Goal: Information Seeking & Learning: Learn about a topic

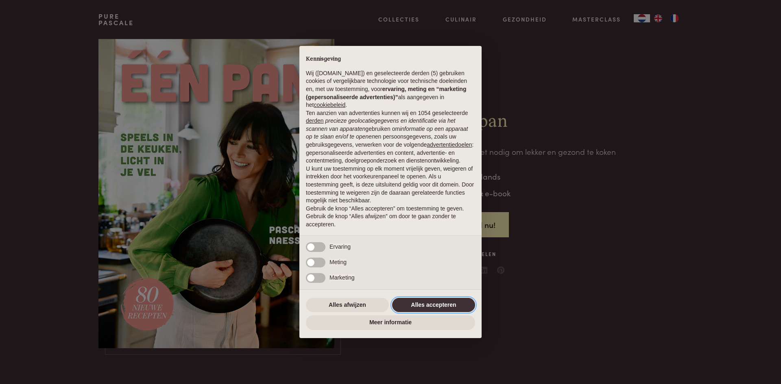
click at [438, 305] on button "Alles accepteren" at bounding box center [433, 305] width 83 height 15
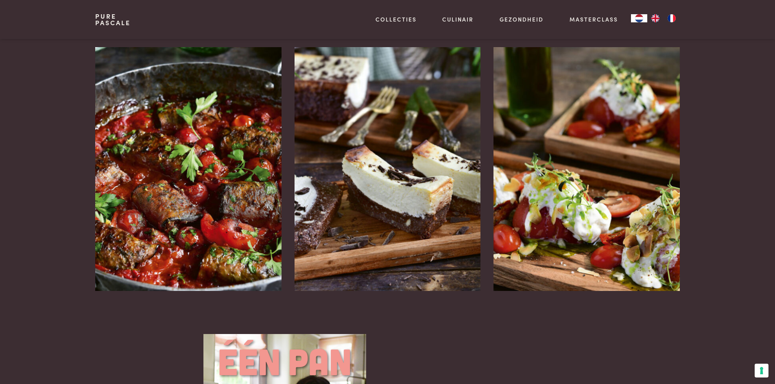
scroll to position [1057, 0]
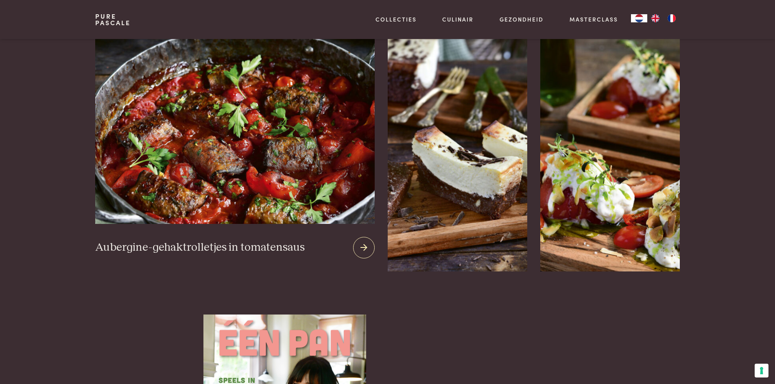
click at [218, 120] on img at bounding box center [234, 126] width 279 height 196
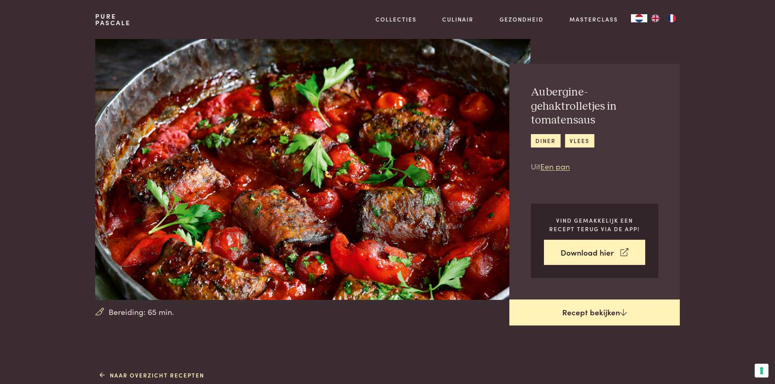
click at [595, 318] on link "Recept bekijken" at bounding box center [594, 313] width 170 height 26
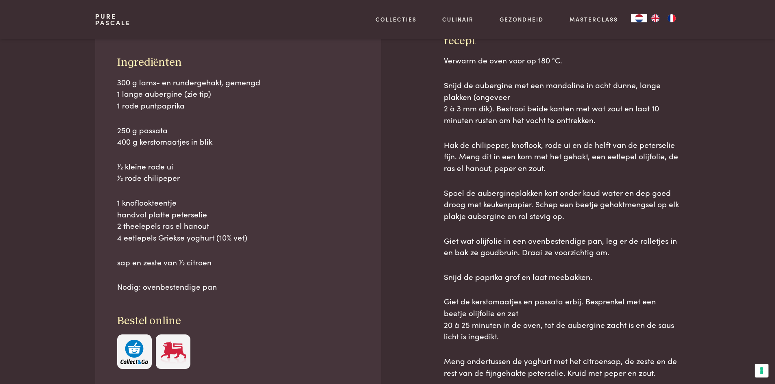
scroll to position [368, 0]
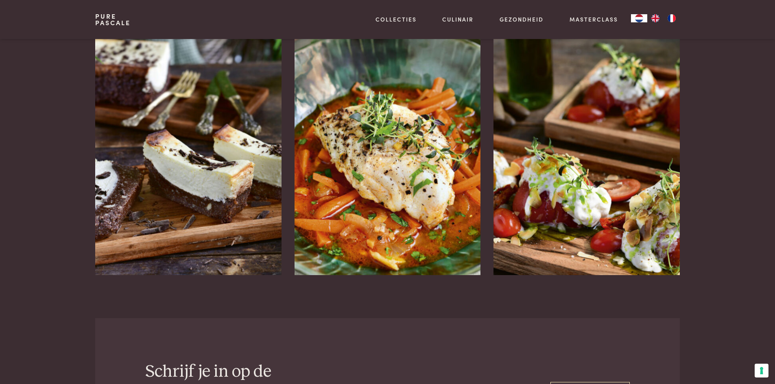
scroll to position [1548, 0]
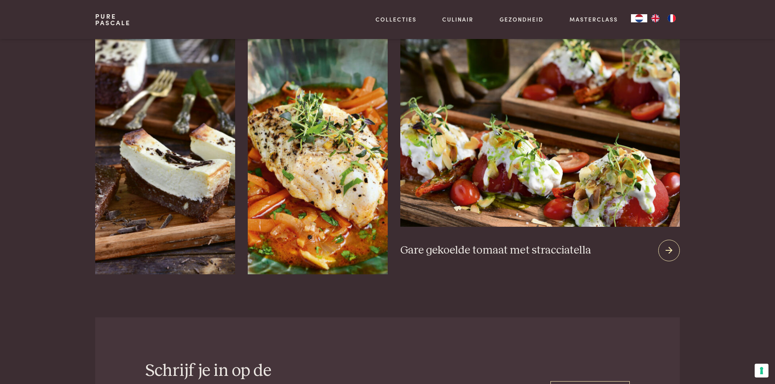
click at [570, 153] on img at bounding box center [539, 128] width 279 height 196
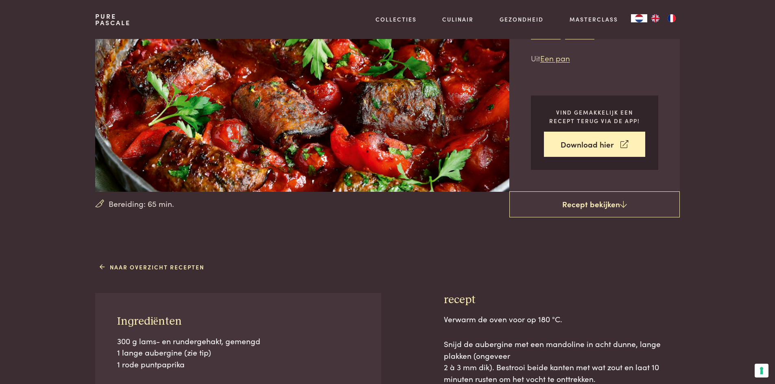
scroll to position [0, 0]
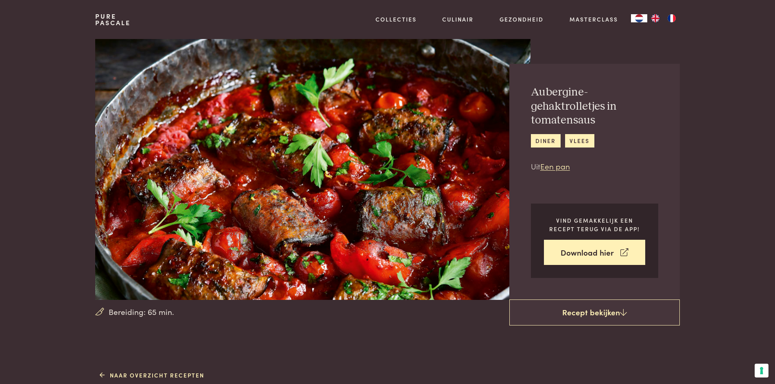
scroll to position [368, 0]
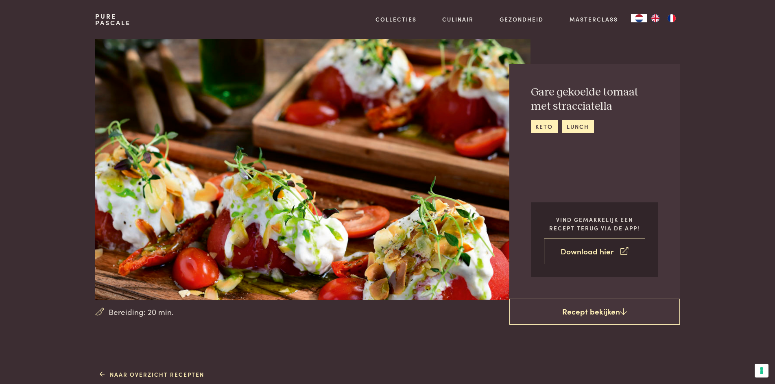
click at [594, 250] on link "Download hier" at bounding box center [594, 252] width 101 height 26
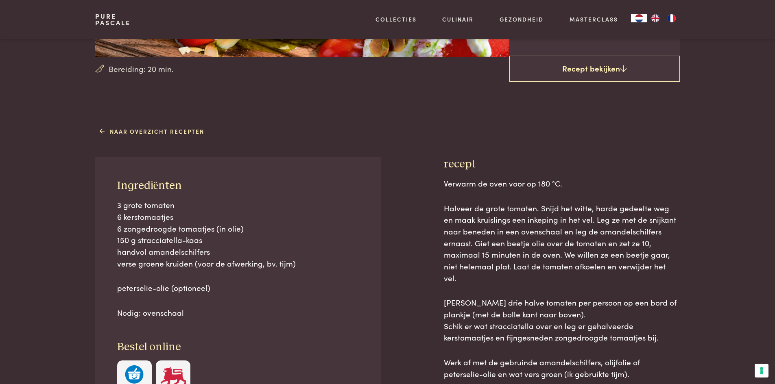
scroll to position [244, 0]
